Goal: Task Accomplishment & Management: Manage account settings

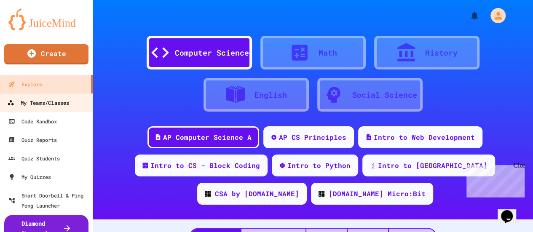
click at [60, 103] on div "My Teams/Classes" at bounding box center [38, 103] width 62 height 11
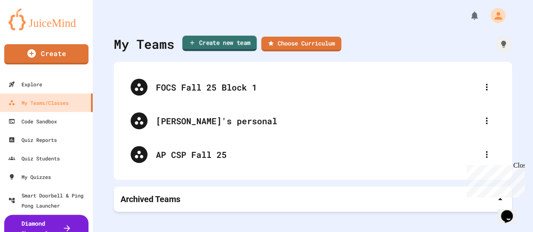
click at [232, 45] on link "Create new team" at bounding box center [220, 44] width 75 height 16
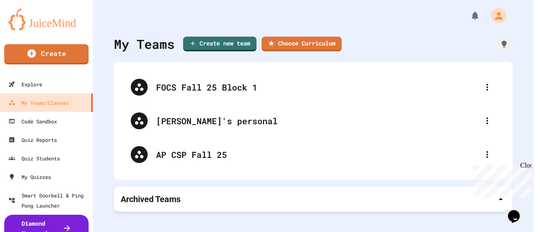
type input "**********"
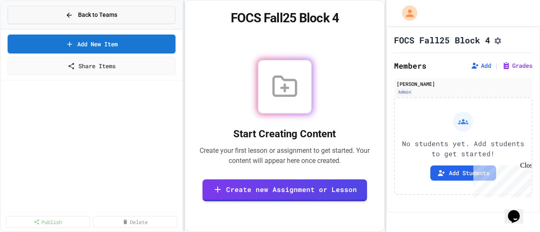
click at [86, 19] on span "Back to Teams" at bounding box center [97, 15] width 39 height 9
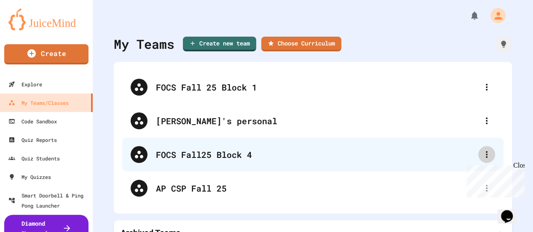
click at [482, 156] on icon at bounding box center [487, 155] width 10 height 10
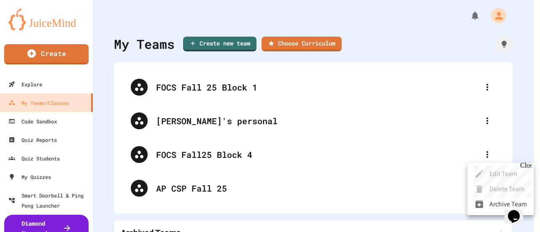
click at [527, 166] on div "Close" at bounding box center [525, 167] width 11 height 11
click at [513, 175] on li "Edit Team" at bounding box center [500, 174] width 66 height 15
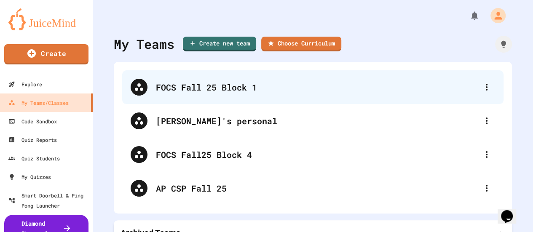
click at [184, 89] on div "FOCS Fall 25 Block 1" at bounding box center [317, 87] width 322 height 13
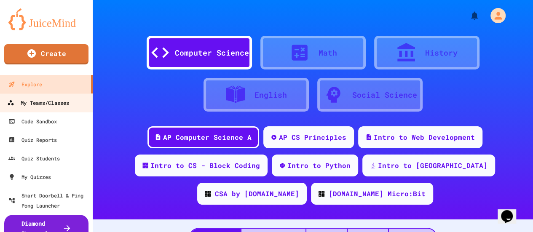
click at [48, 104] on div "My Teams/Classes" at bounding box center [38, 103] width 62 height 11
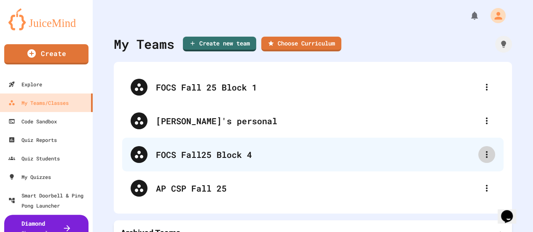
click at [482, 153] on icon at bounding box center [487, 155] width 10 height 10
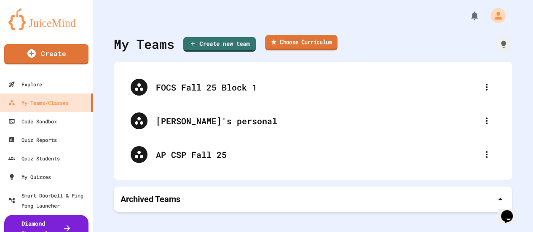
click at [307, 39] on link "Choose Curriculum" at bounding box center [301, 43] width 73 height 16
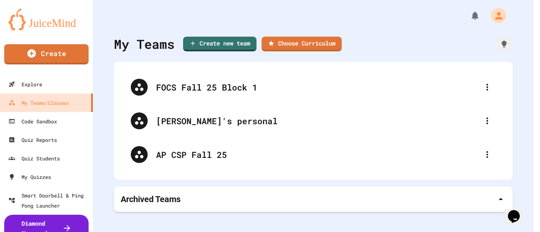
scroll to position [125, 0]
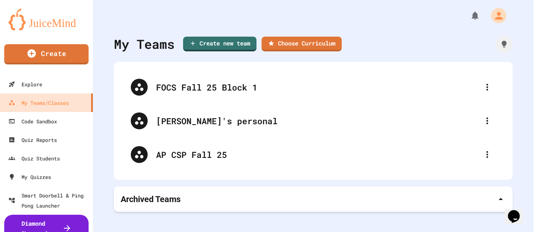
type input "**********"
